Goal: Task Accomplishment & Management: Complete application form

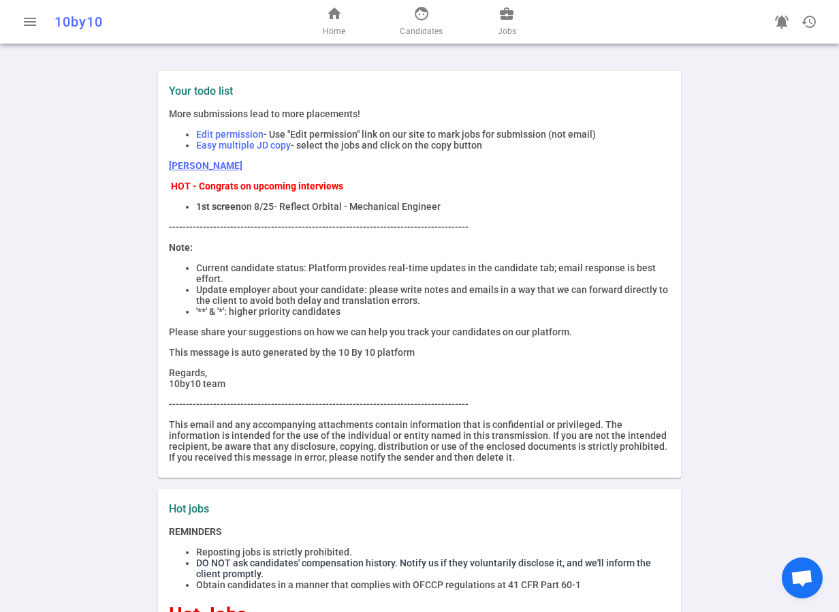
click at [208, 163] on link "[PERSON_NAME]" at bounding box center [206, 165] width 74 height 11
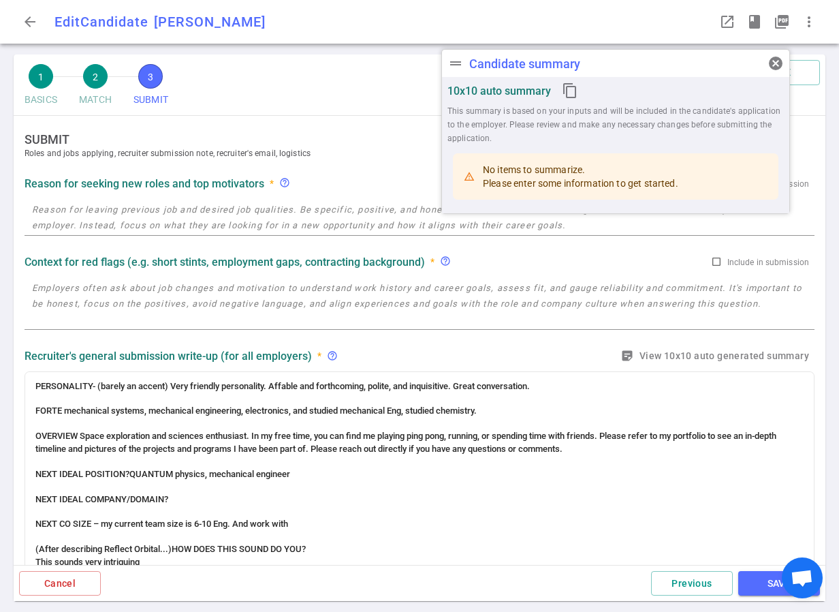
radio input "true"
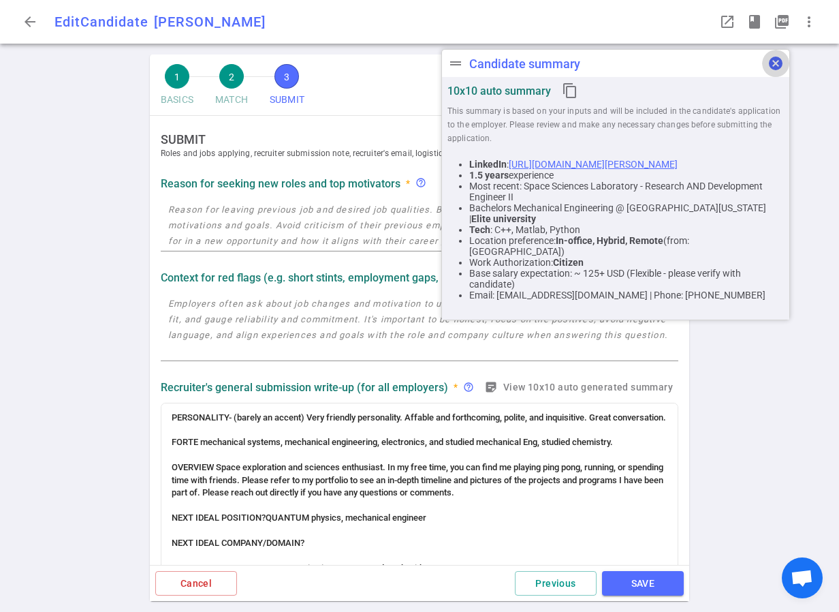
click at [779, 67] on span "cancel" at bounding box center [776, 63] width 16 height 16
